Goal: Information Seeking & Learning: Learn about a topic

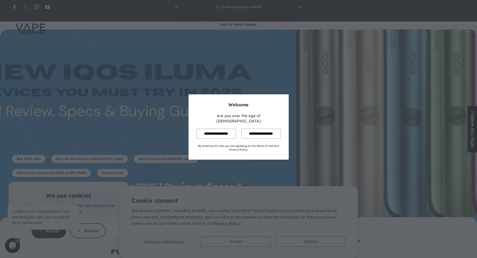
click at [218, 131] on input "**********" at bounding box center [216, 134] width 39 height 10
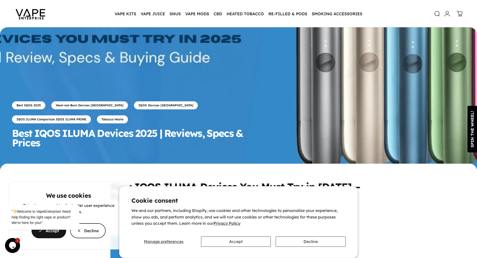
scroll to position [125, 0]
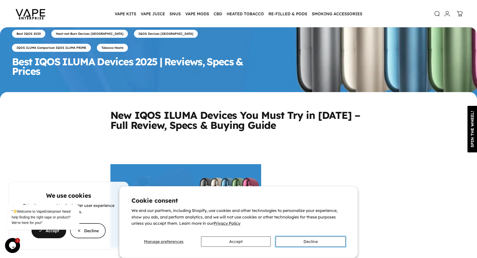
click at [302, 243] on button "Decline" at bounding box center [311, 242] width 70 height 10
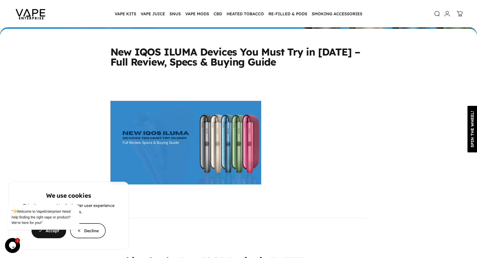
scroll to position [275, 0]
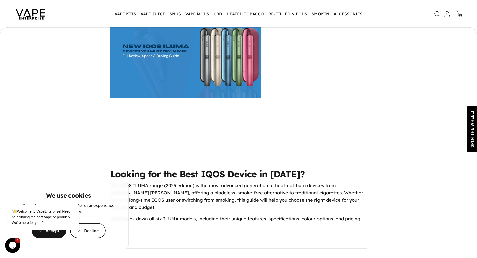
click at [90, 235] on div "" Welcome to VapeEnterprise! Need help finding the right vape or product? We’re…" at bounding box center [50, 197] width 90 height 76
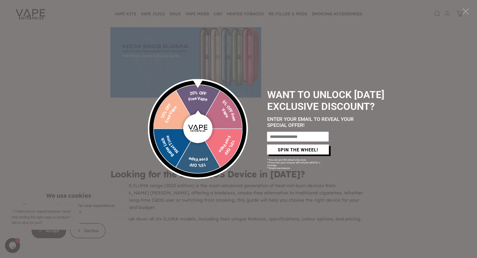
click at [444, 109] on div "WANT TO UNLOCK [DATE] EXCLUSIVE DISCOUNT? ENTER YOUR EMAIL TO REVEAL YOUR SPECI…" at bounding box center [355, 129] width 215 height 258
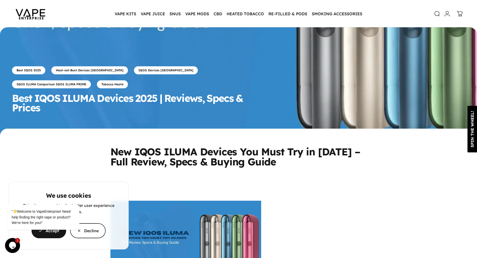
scroll to position [25, 0]
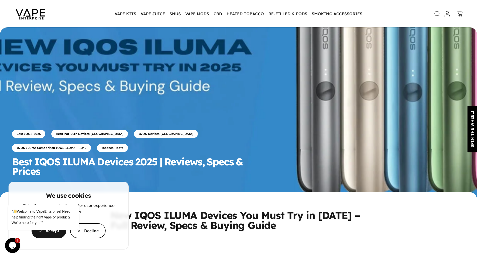
drag, startPoint x: 126, startPoint y: 13, endPoint x: 179, endPoint y: 14, distance: 52.8
click at [144, 6] on cookie-banner "We use cookies This site uses cookies for better user experience and analytics.…" at bounding box center [238, 129] width 477 height 258
click at [89, 232] on div "" Welcome to VapeEnterprise! Need help finding the right vape or product? We’re…" at bounding box center [50, 213] width 85 height 40
click at [77, 231] on div "" Welcome to VapeEnterprise! Need help finding the right vape or product? We’re…" at bounding box center [50, 213] width 85 height 40
click at [61, 213] on span "" Welcome to VapeEnterprise! Need help finding the right vape or product? We’re…" at bounding box center [41, 217] width 59 height 15
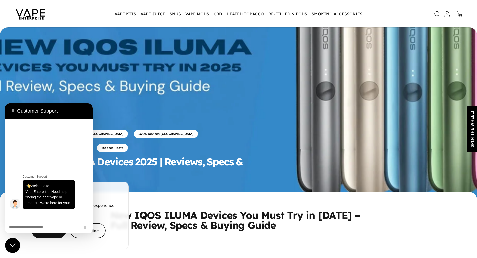
click at [121, 116] on cookie-banner "We use cookies This site uses cookies for better user experience and analytics.…" at bounding box center [238, 129] width 477 height 258
click at [12, 109] on button "Back" at bounding box center [13, 111] width 8 height 8
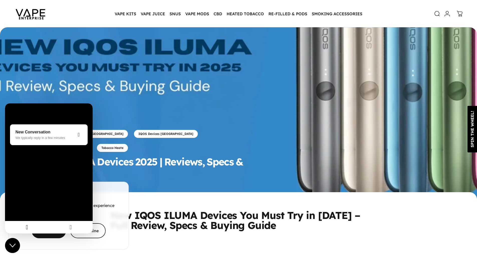
click at [105, 129] on cookie-banner "We use cookies This site uses cookies for better user experience and analytics.…" at bounding box center [238, 129] width 477 height 258
click at [195, 228] on cookie-banner "We use cookies This site uses cookies for better user experience and analytics.…" at bounding box center [238, 129] width 477 height 258
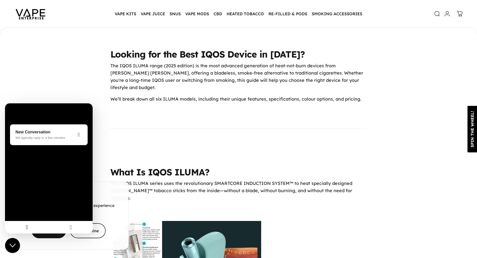
scroll to position [501, 0]
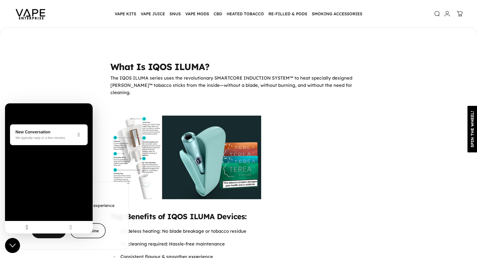
click at [258, 120] on cookie-banner "We use cookies This site uses cookies for better user experience and analytics.…" at bounding box center [238, 129] width 477 height 258
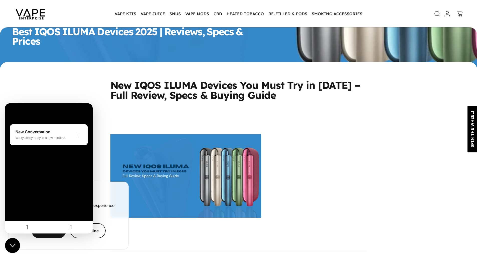
scroll to position [150, 0]
